Goal: Task Accomplishment & Management: Manage account settings

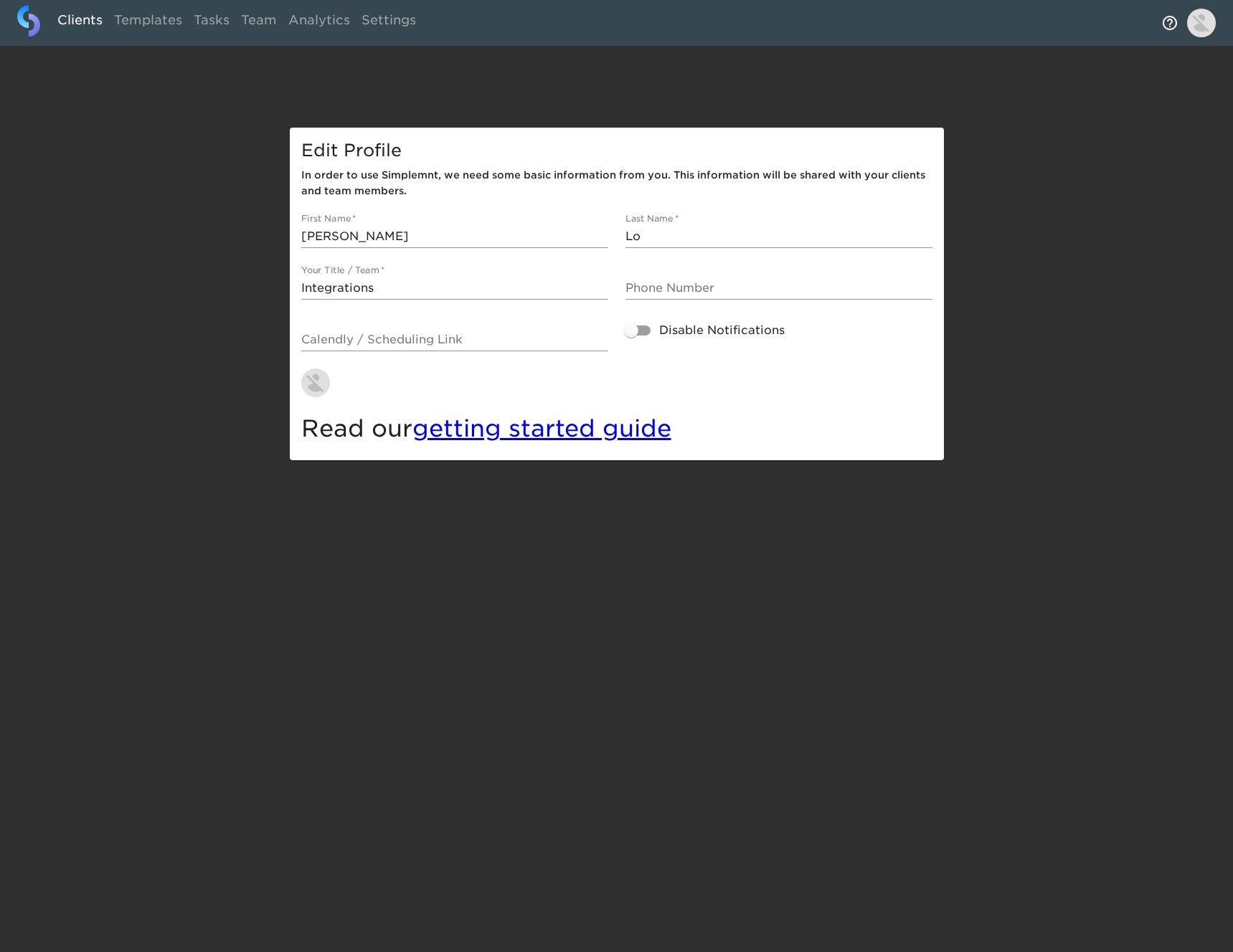
drag, startPoint x: 94, startPoint y: 18, endPoint x: 102, endPoint y: 38, distance: 21.5
click at [95, 18] on link "Clients" at bounding box center [79, 22] width 57 height 35
select select "10"
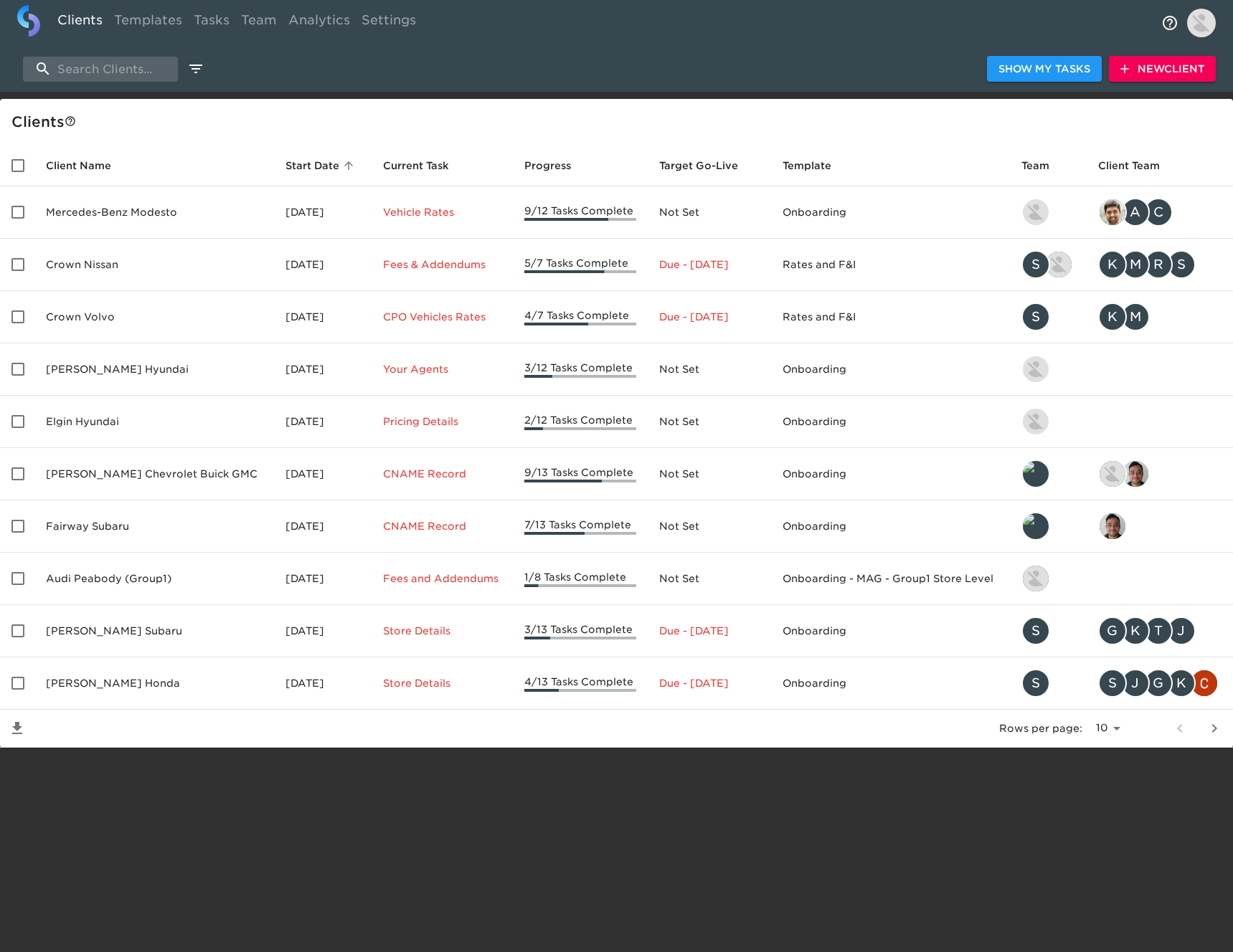
click at [178, 71] on div "Show My Tasks New Client" at bounding box center [616, 68] width 1233 height 46
click at [153, 70] on input "search" at bounding box center [100, 69] width 155 height 25
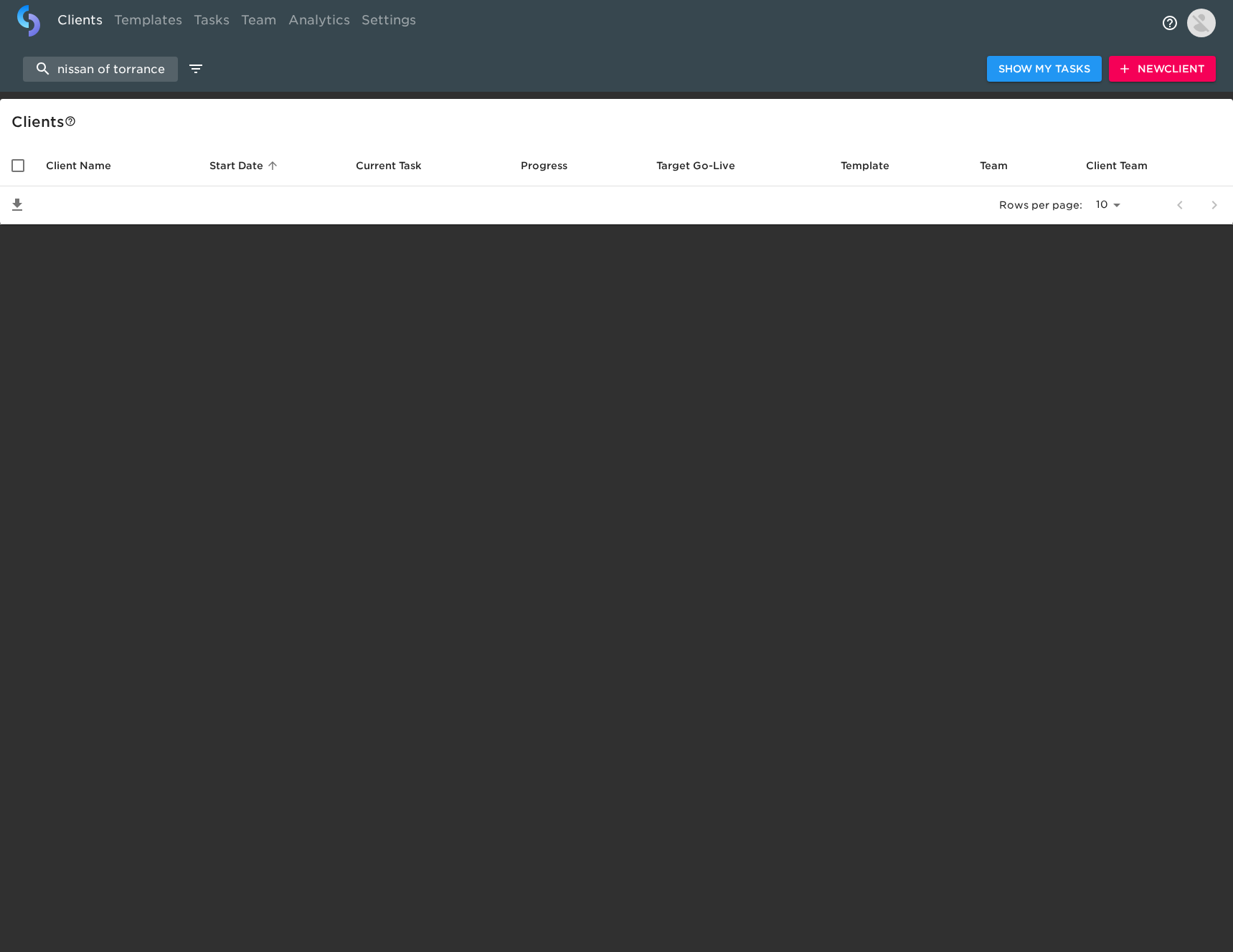
type input "nissan of torrance"
click at [1150, 68] on span "New Client" at bounding box center [1162, 69] width 84 height 18
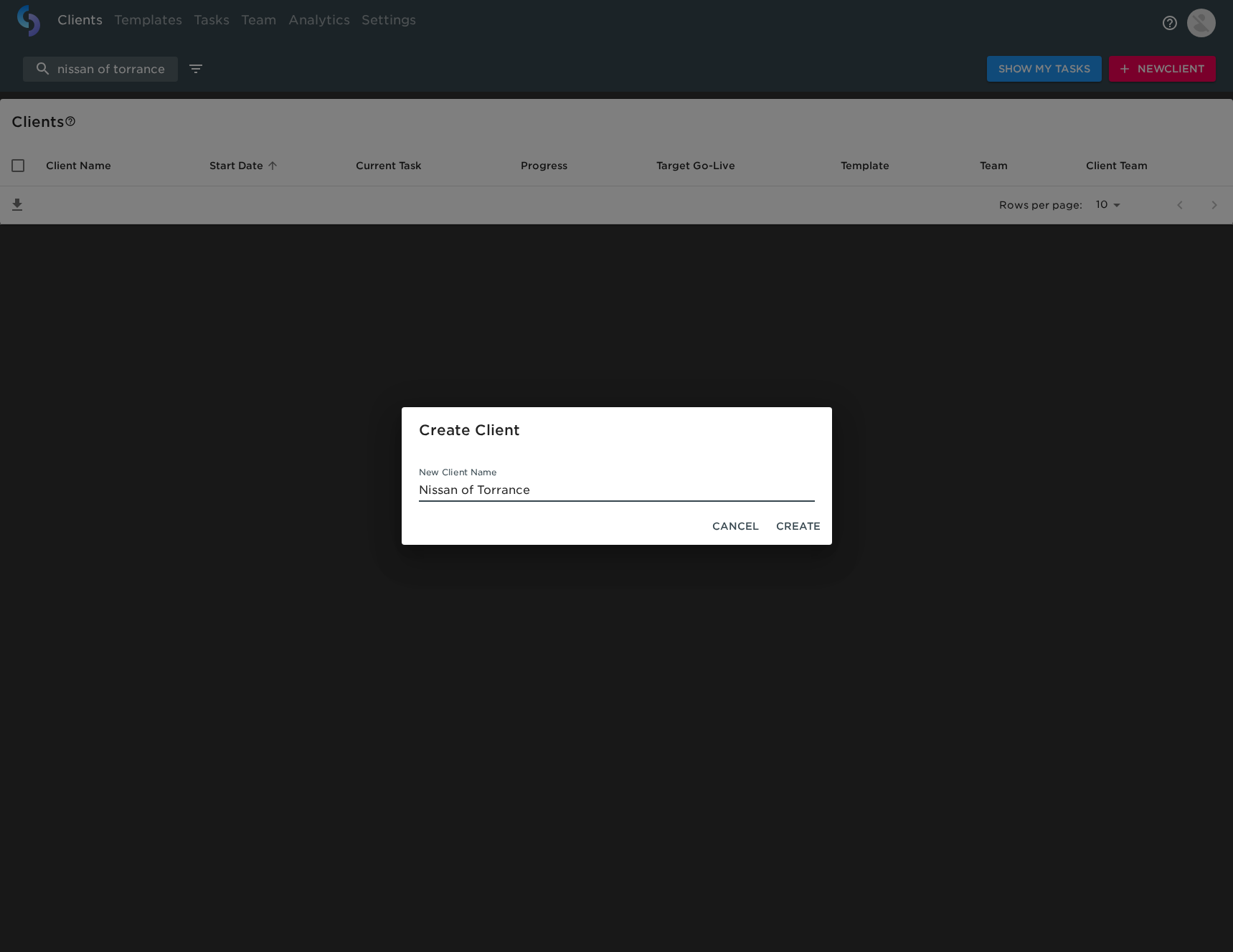
type input "Nissan of Torrance"
click at [817, 523] on span "Create" at bounding box center [798, 527] width 44 height 18
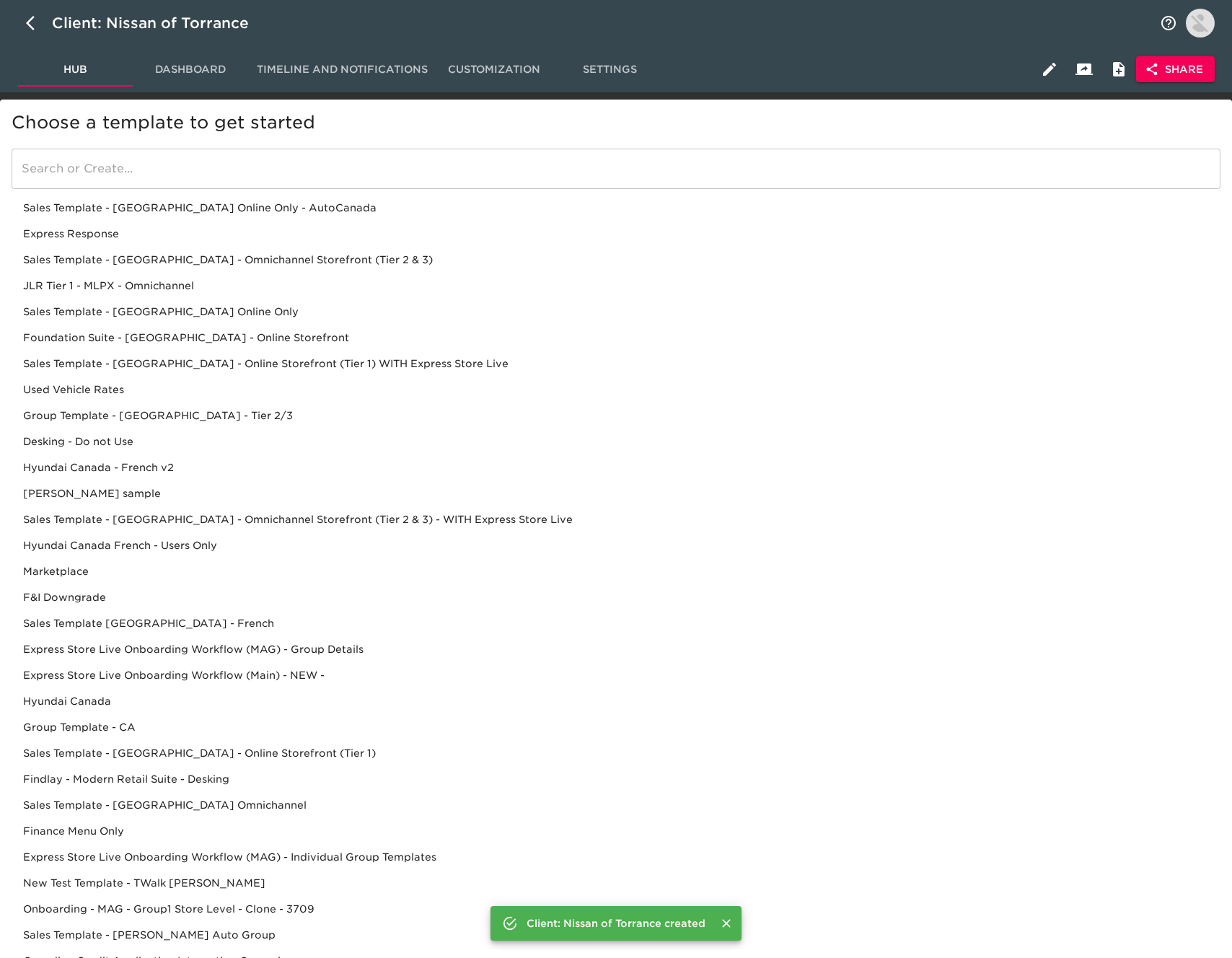
click at [209, 166] on input "search" at bounding box center [615, 169] width 1209 height 40
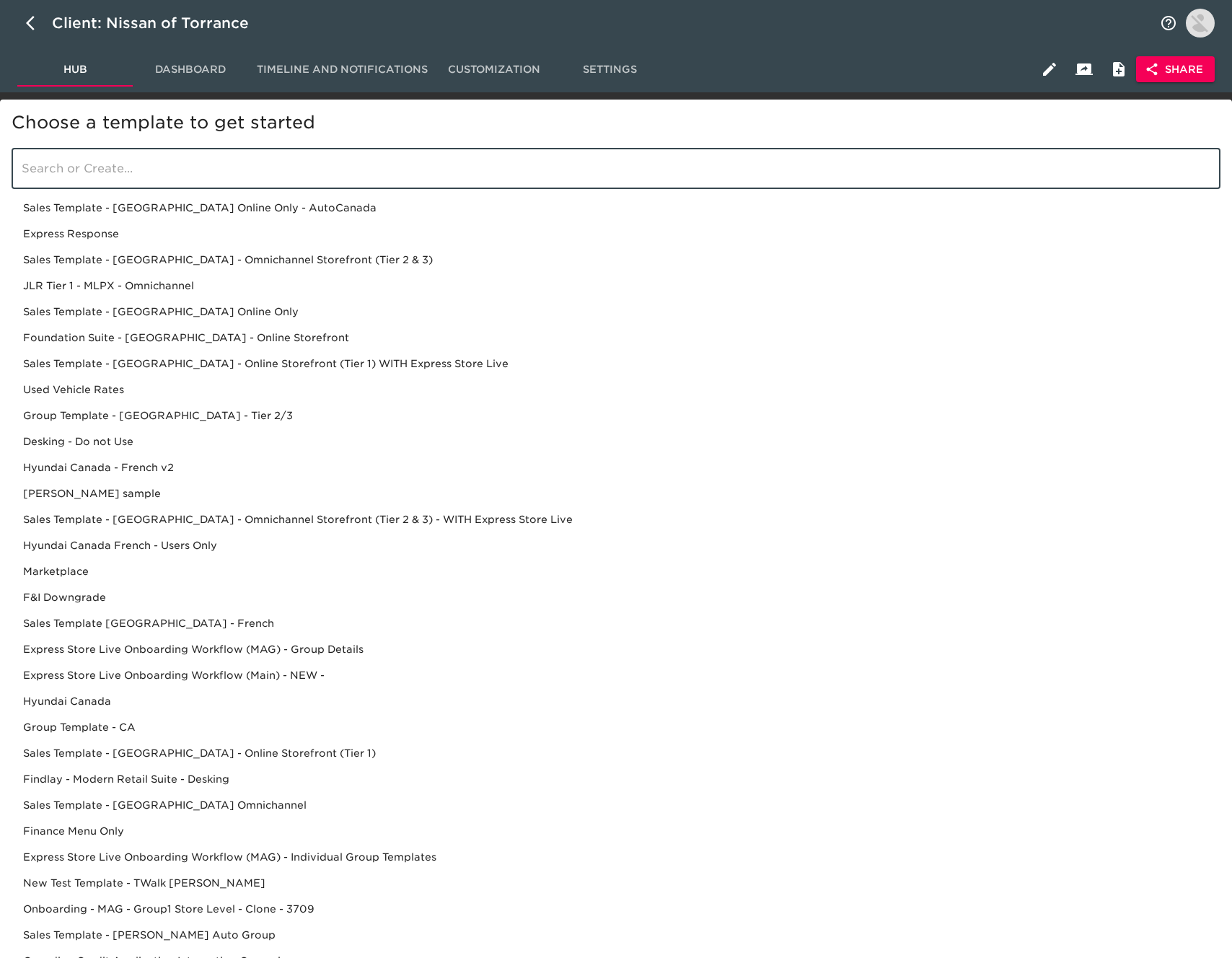
click at [213, 273] on div "Sales Template - USA - Omnichannel Storefront (Tier 2 & 3)" at bounding box center [615, 286] width 1209 height 26
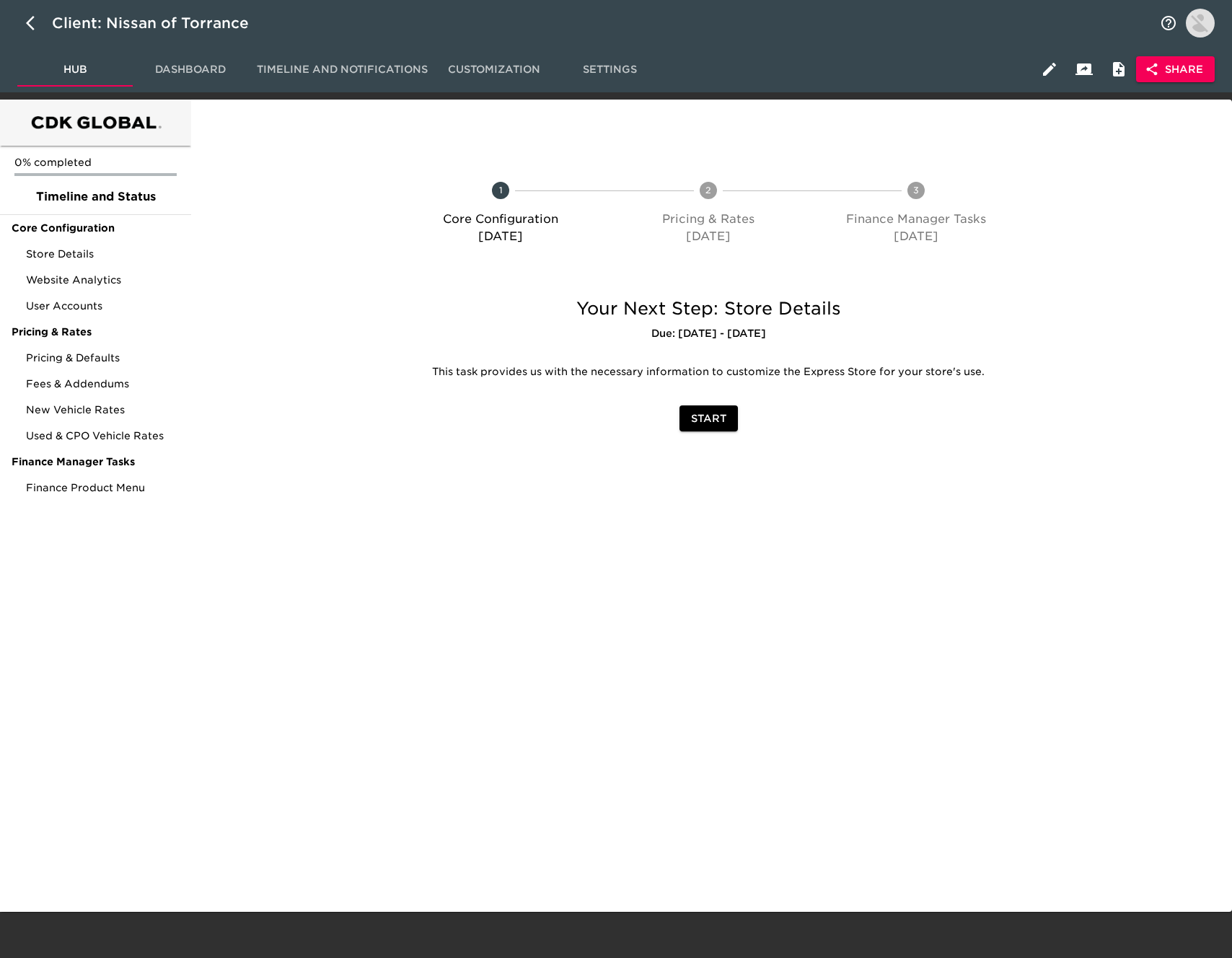
click at [1203, 74] on button "Share" at bounding box center [1175, 69] width 78 height 27
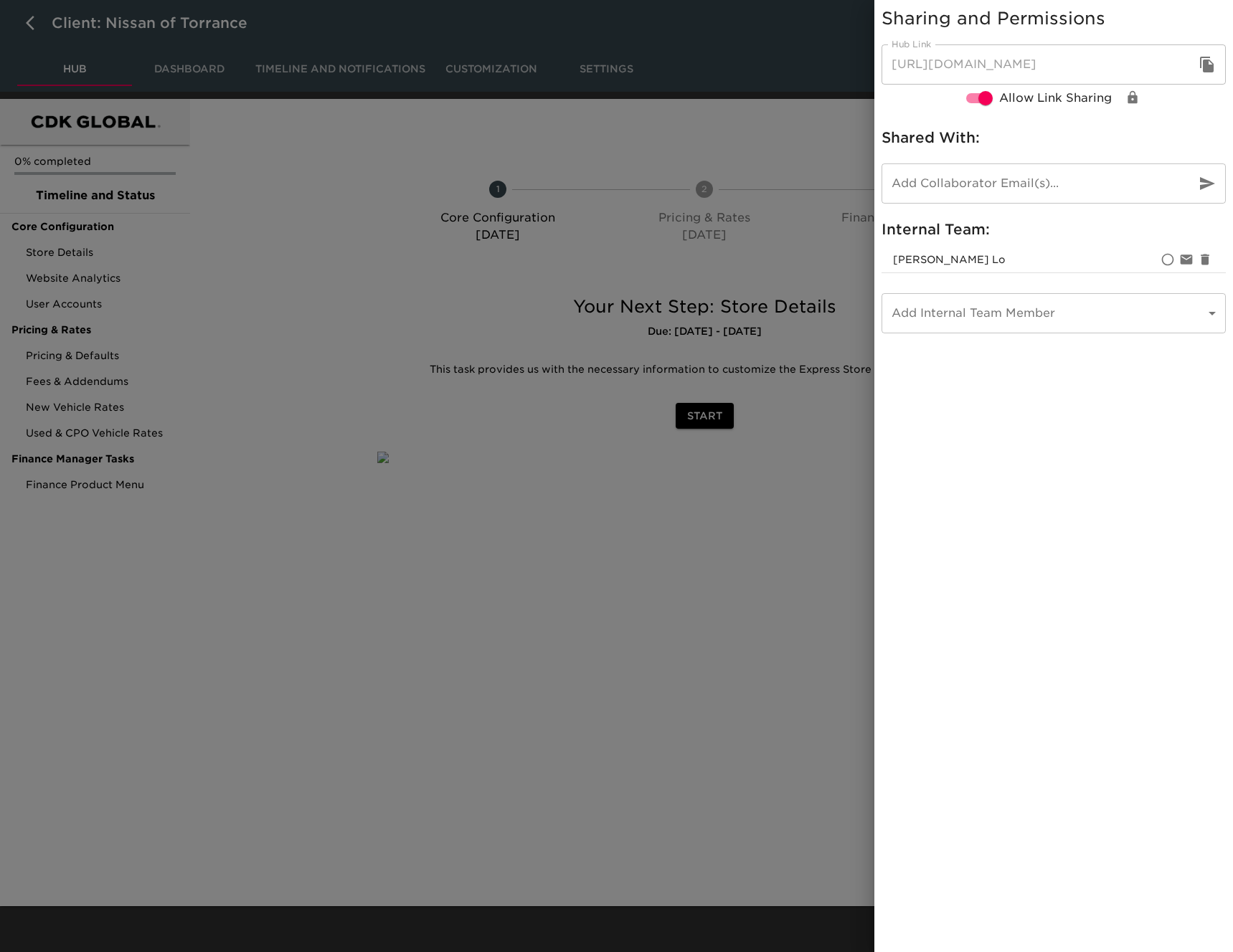
click at [1221, 65] on button "button" at bounding box center [1207, 64] width 35 height 35
click at [1209, 65] on icon "button" at bounding box center [1207, 65] width 14 height 16
drag, startPoint x: 526, startPoint y: 315, endPoint x: 568, endPoint y: 311, distance: 42.2
click at [527, 314] on div at bounding box center [616, 476] width 1233 height 952
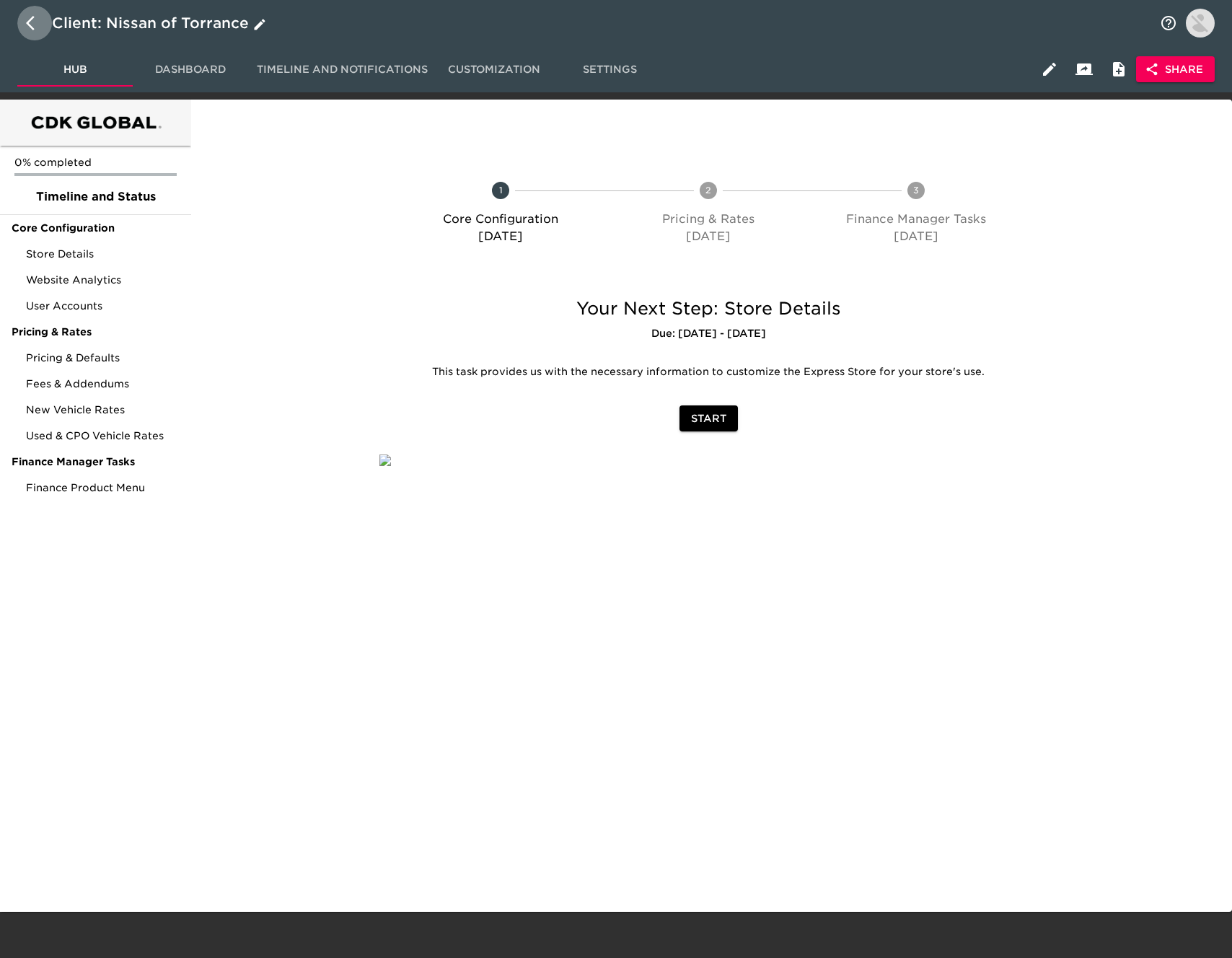
click at [36, 25] on icon "button" at bounding box center [34, 23] width 17 height 17
select select "10"
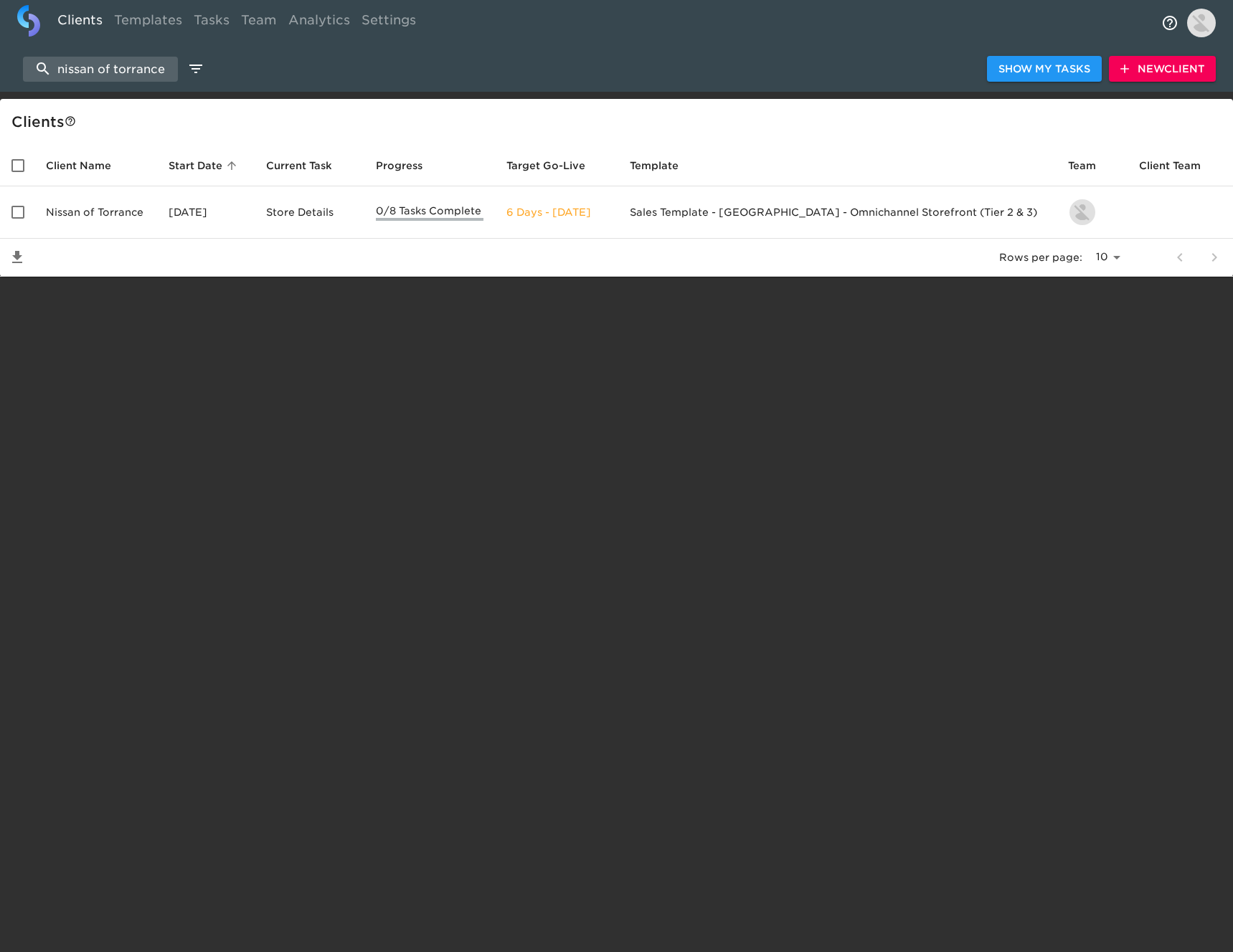
click at [1142, 64] on span "New Client" at bounding box center [1162, 69] width 84 height 18
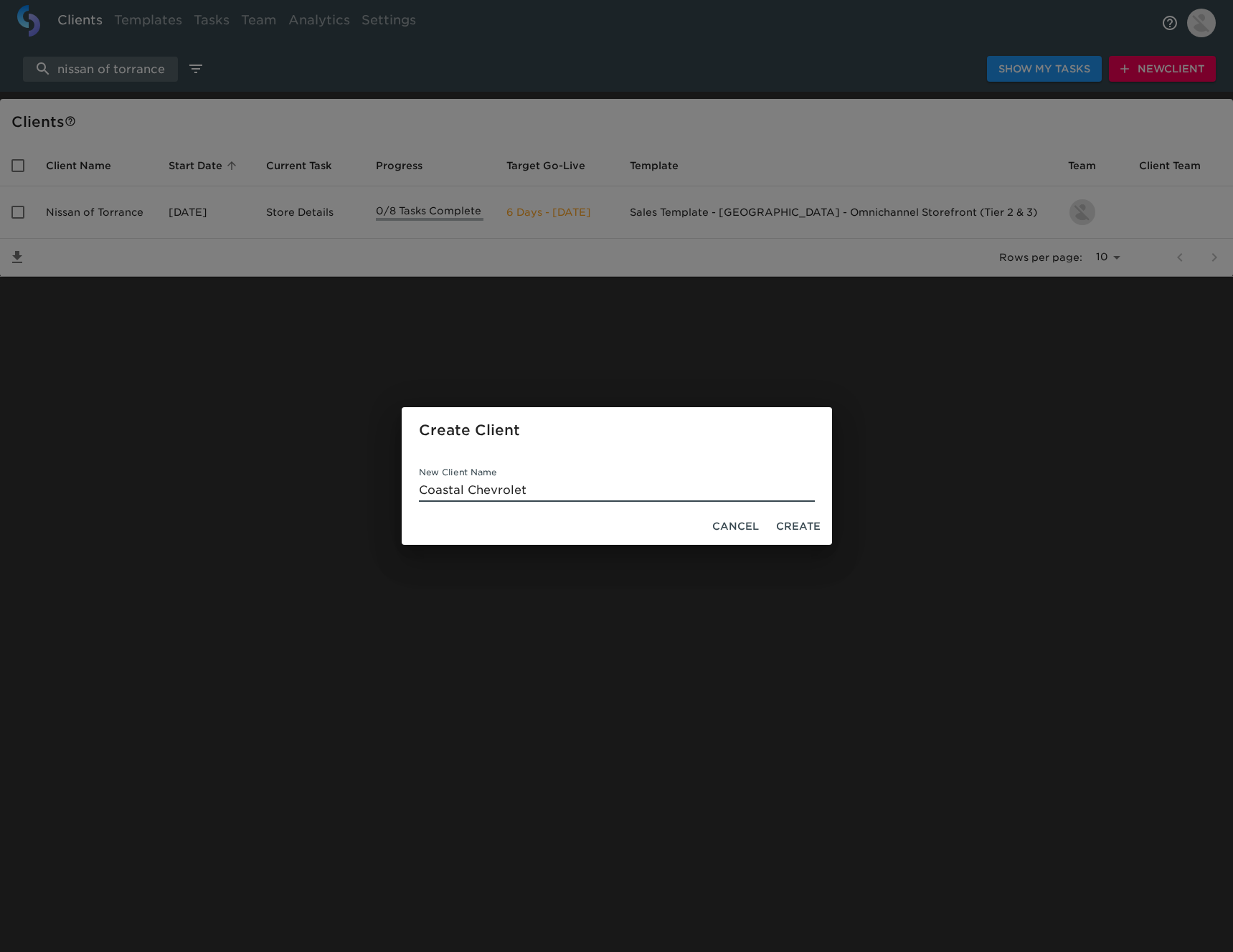
type input "Coastal Chevrolet"
click at [803, 526] on span "Create" at bounding box center [798, 527] width 44 height 18
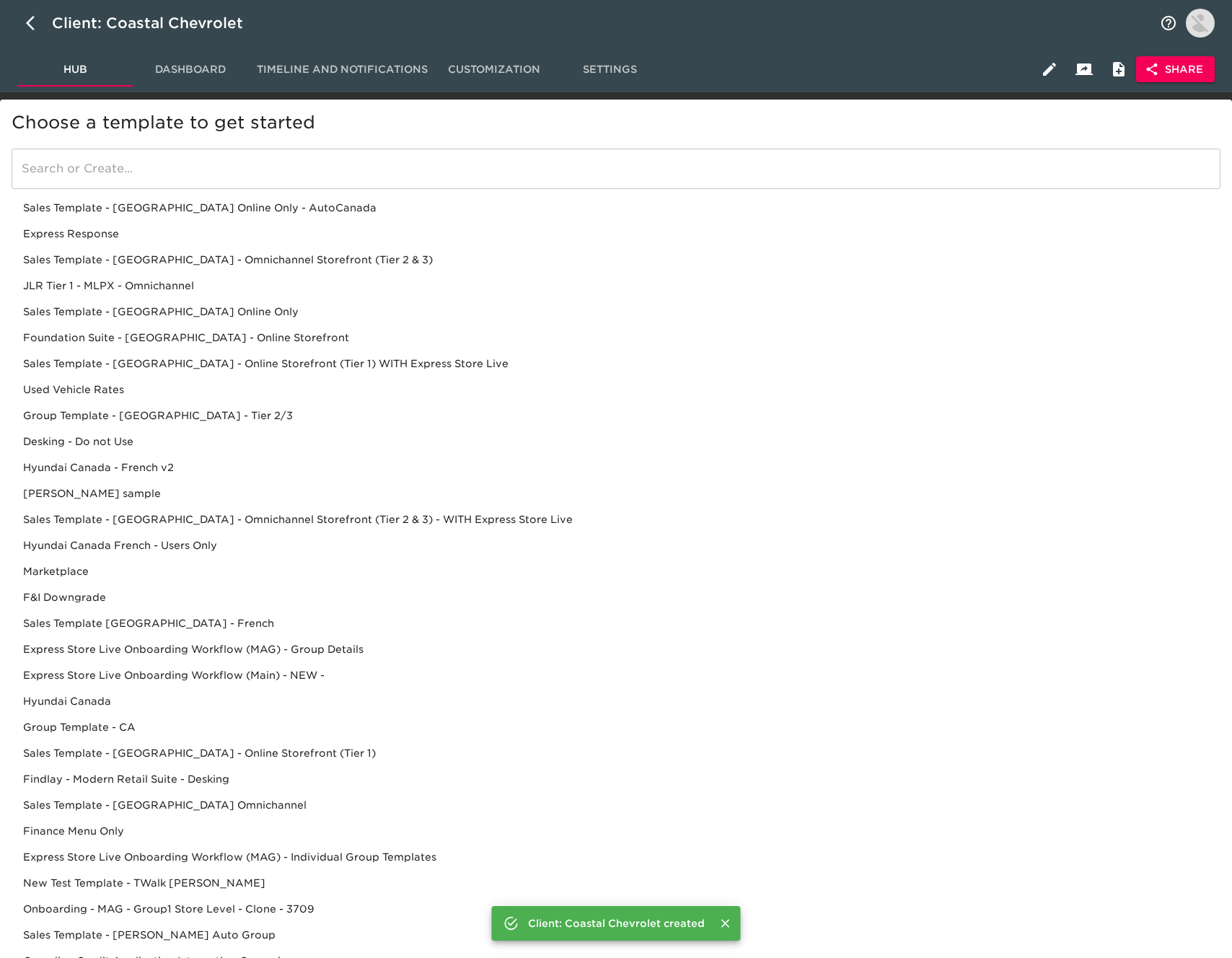
click at [259, 273] on div "Sales Template - USA - Omnichannel Storefront (Tier 2 & 3)" at bounding box center [615, 286] width 1209 height 26
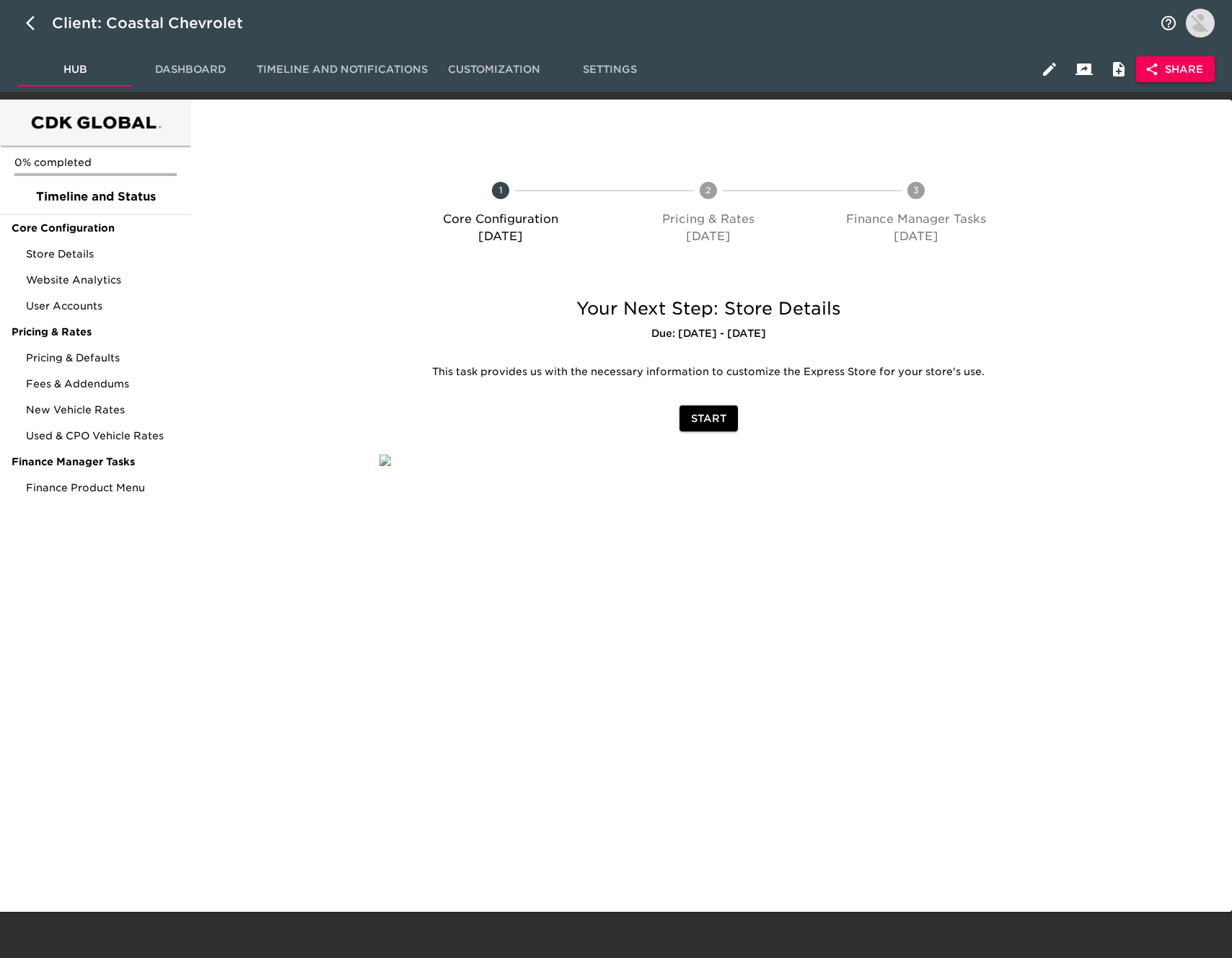
click at [1187, 65] on span "Share" at bounding box center [1175, 69] width 56 height 18
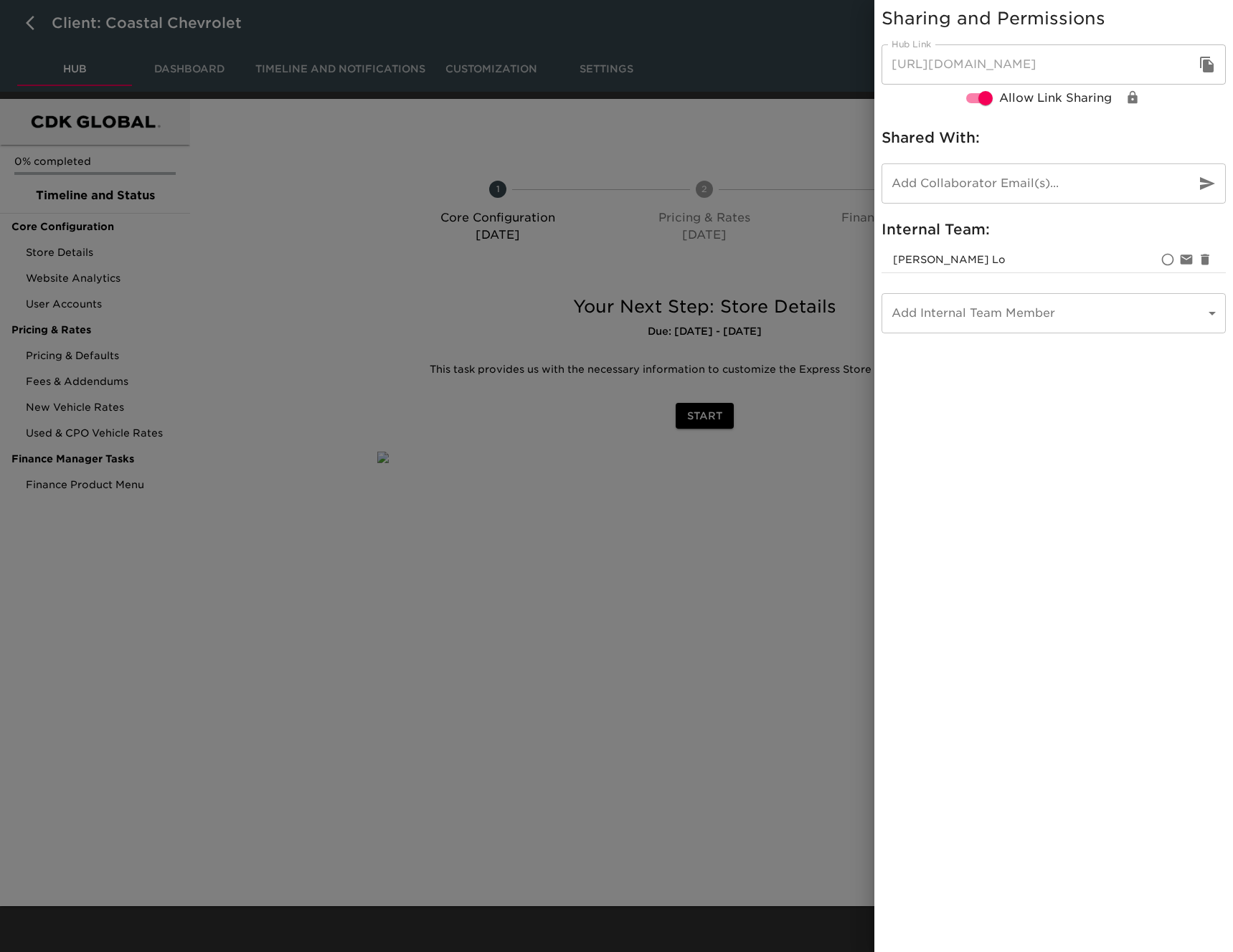
click at [1202, 71] on icon "button" at bounding box center [1207, 65] width 14 height 16
click at [327, 358] on div at bounding box center [616, 476] width 1233 height 952
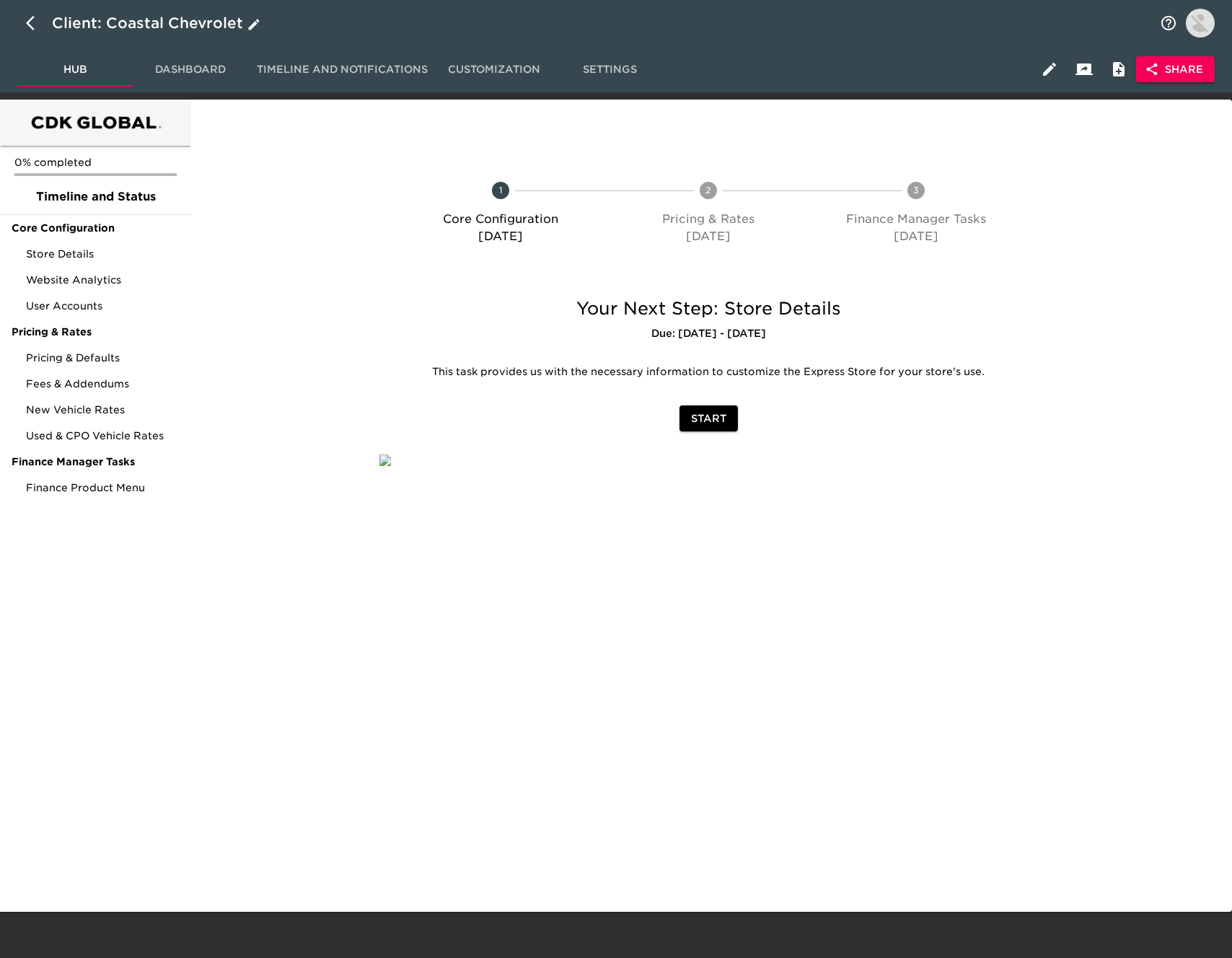
click at [23, 24] on button "button" at bounding box center [34, 23] width 35 height 35
select select "10"
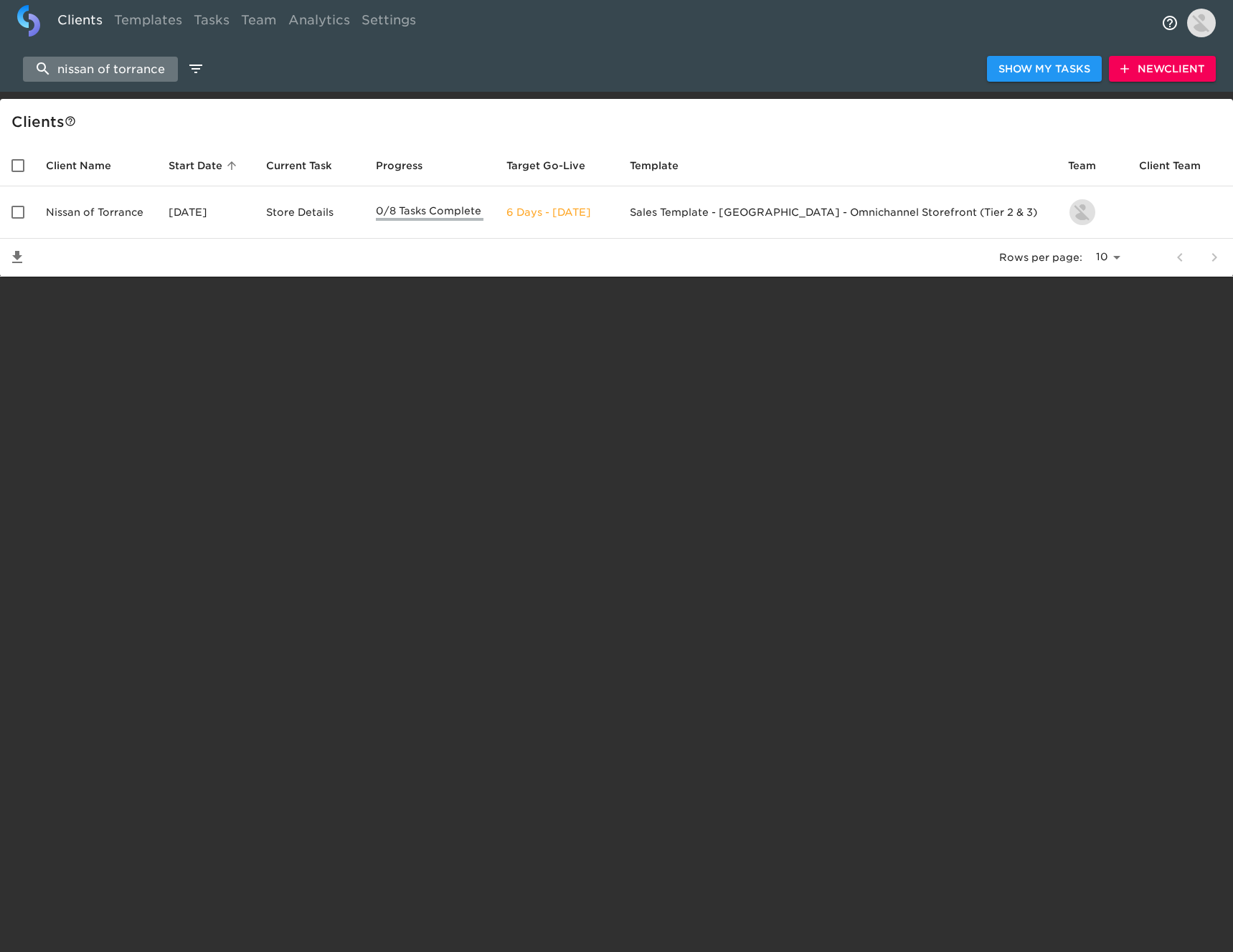
click at [128, 76] on input "nissan of torrance" at bounding box center [100, 69] width 155 height 25
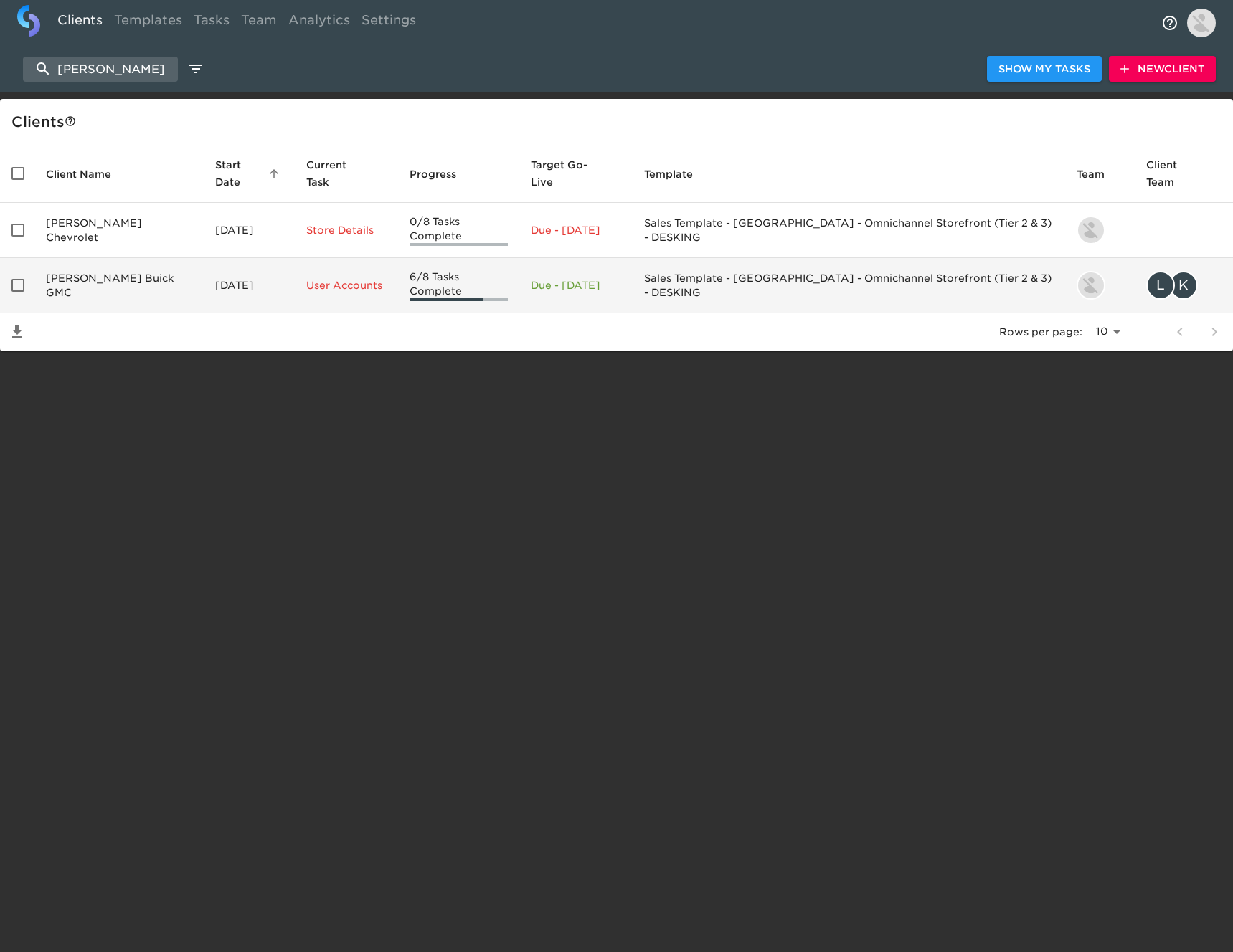
type input "gwatney"
click at [150, 258] on td "Gwatney Buick GMC" at bounding box center [119, 286] width 169 height 55
